Goal: Information Seeking & Learning: Learn about a topic

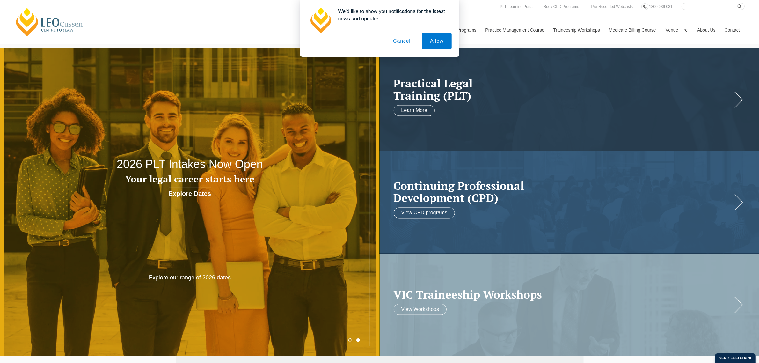
click at [407, 40] on button "Cancel" at bounding box center [401, 41] width 33 height 16
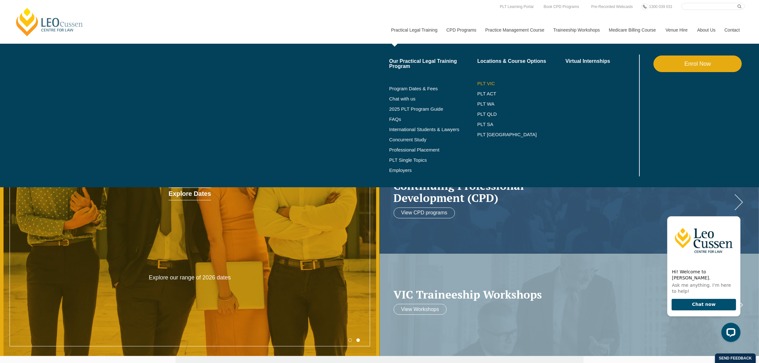
click at [489, 83] on link "PLT VIC" at bounding box center [521, 83] width 88 height 5
